Goal: Navigation & Orientation: Find specific page/section

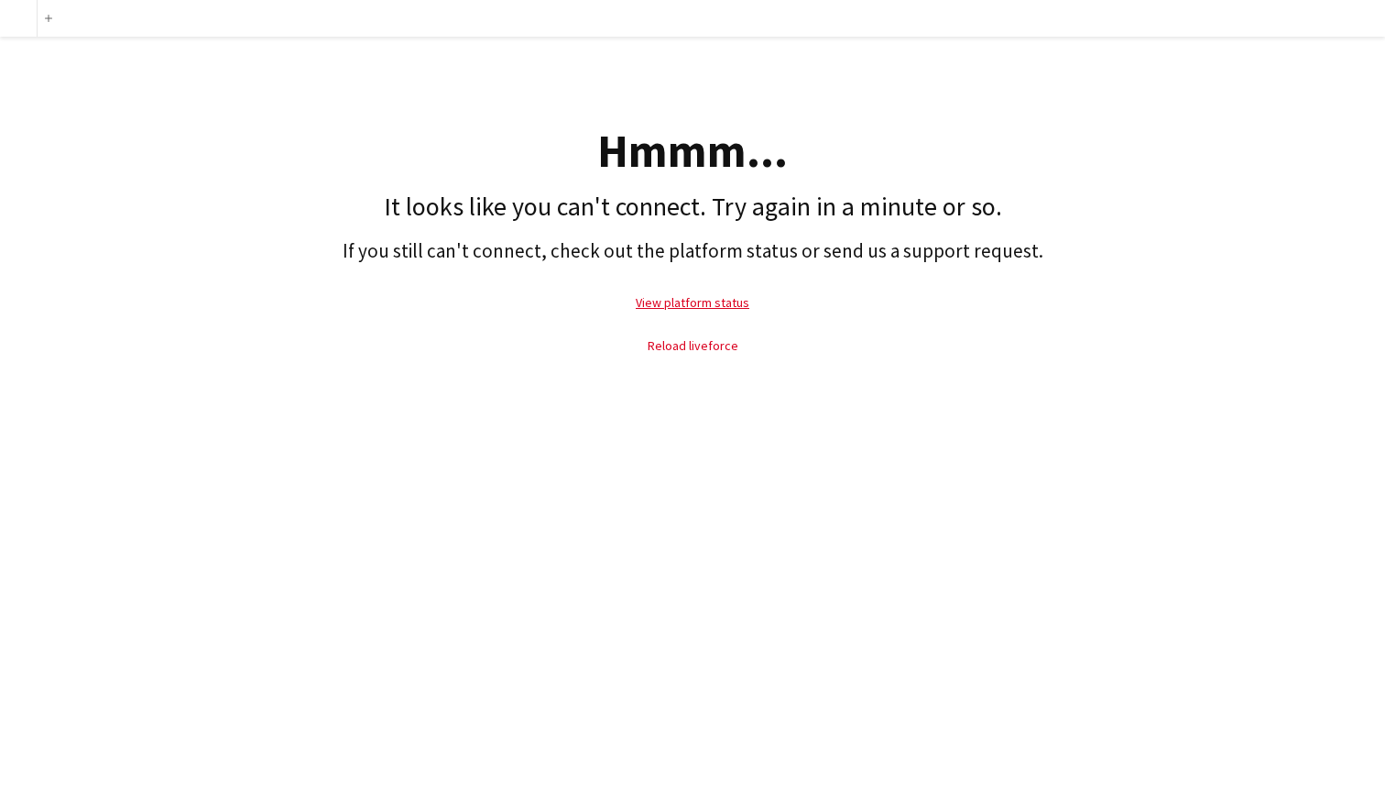
click at [670, 347] on link "Reload liveforce" at bounding box center [693, 345] width 91 height 16
click at [662, 345] on link "Reload liveforce" at bounding box center [693, 345] width 91 height 16
click at [721, 348] on link "Reload liveforce" at bounding box center [693, 345] width 91 height 16
click at [673, 342] on link "Reload liveforce" at bounding box center [693, 345] width 91 height 16
